Goal: Task Accomplishment & Management: Use online tool/utility

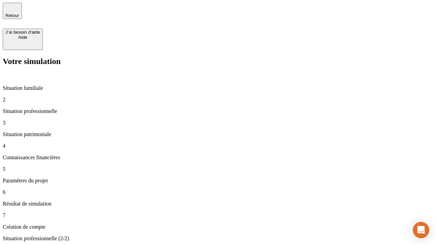
type input "30 000"
type input "1 000"
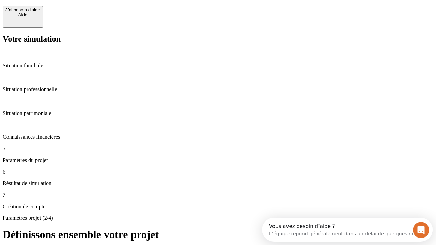
scroll to position [13, 0]
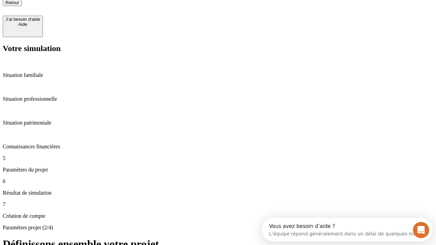
type input "40"
type input "64"
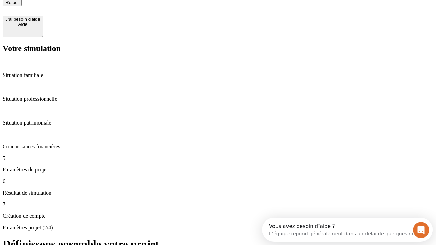
type input "200 000"
type input "640"
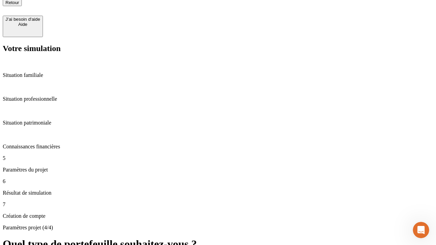
scroll to position [6, 0]
